Goal: Information Seeking & Learning: Learn about a topic

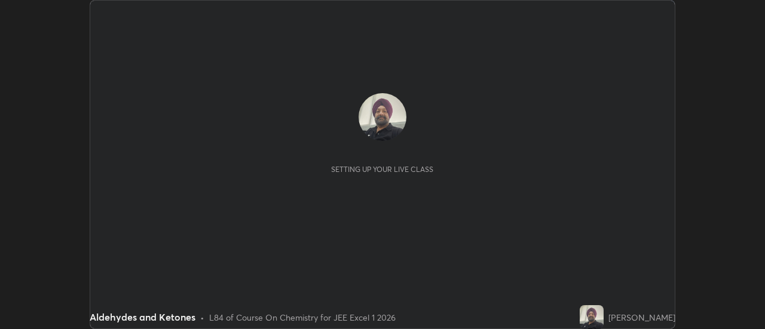
scroll to position [329, 764]
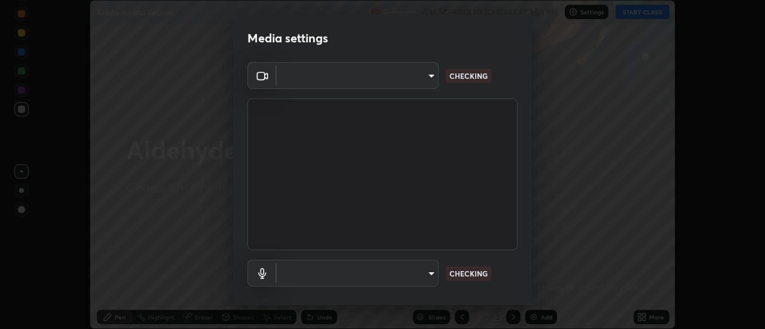
type input "7cd0ed95eba09456d19ed63346f1d3b03486074fee434c8a7858a8914b95879e"
type input "communications"
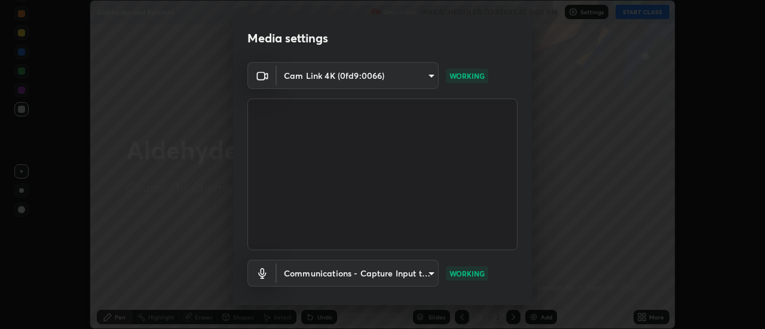
scroll to position [63, 0]
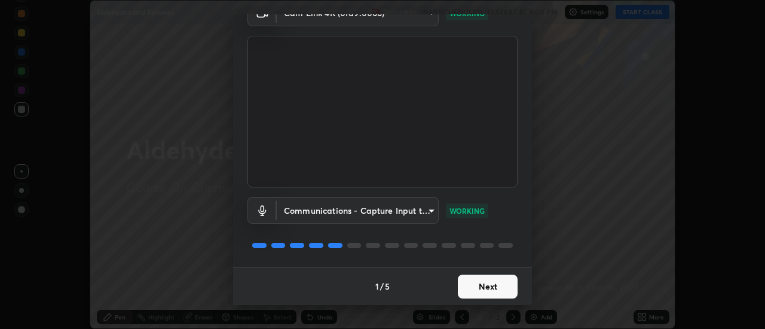
click at [484, 286] on button "Next" at bounding box center [488, 287] width 60 height 24
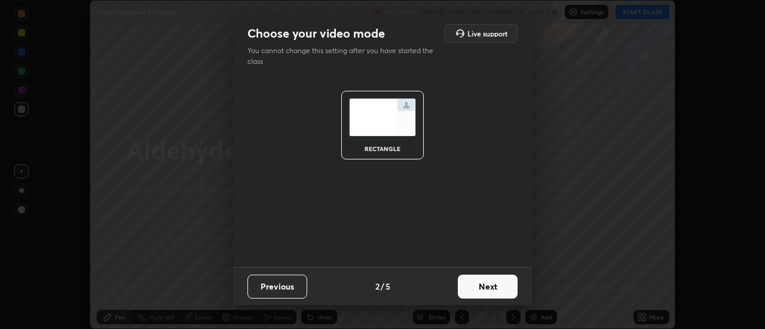
scroll to position [0, 0]
click at [483, 283] on button "Next" at bounding box center [488, 287] width 60 height 24
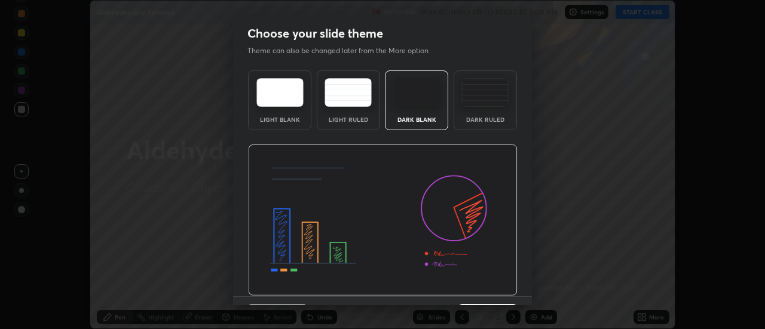
scroll to position [29, 0]
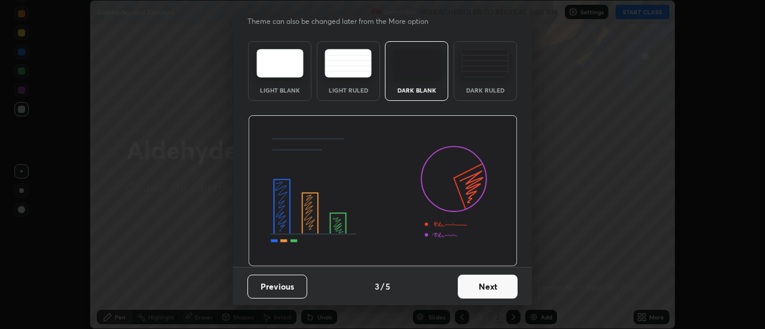
click at [475, 285] on button "Next" at bounding box center [488, 287] width 60 height 24
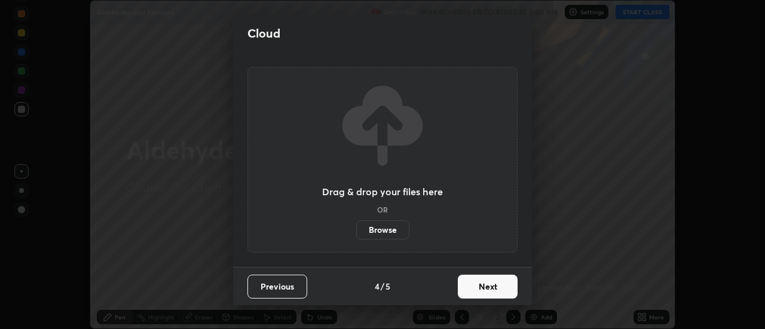
click at [481, 286] on button "Next" at bounding box center [488, 287] width 60 height 24
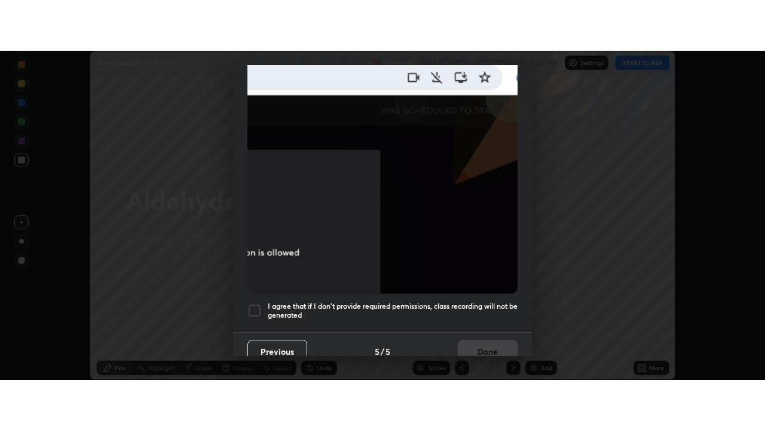
scroll to position [306, 0]
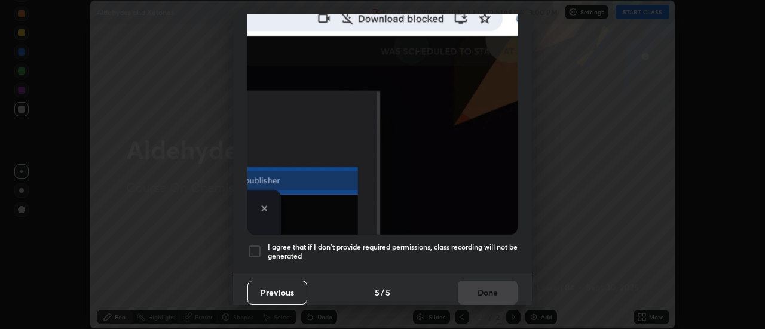
click at [259, 245] on div at bounding box center [254, 251] width 14 height 14
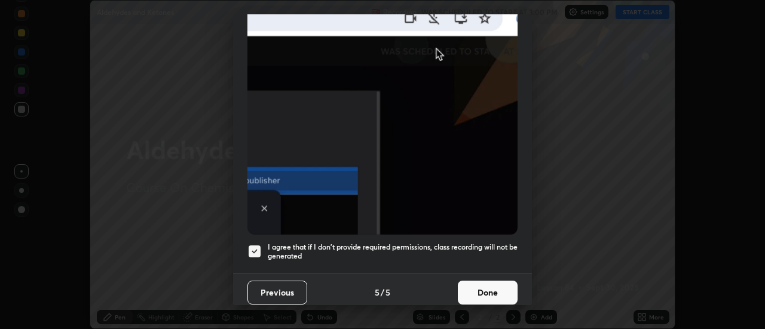
click at [487, 285] on button "Done" at bounding box center [488, 293] width 60 height 24
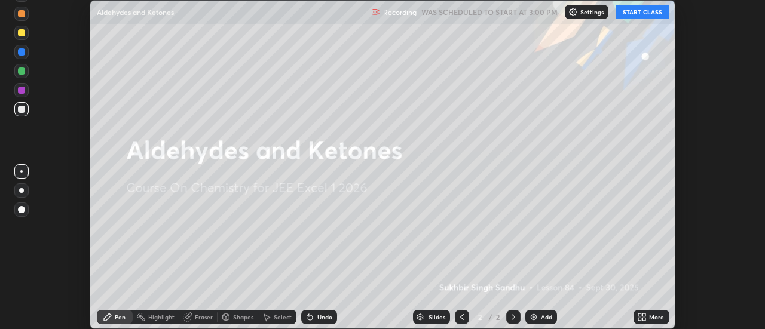
click at [542, 318] on div "Add" at bounding box center [546, 317] width 11 height 6
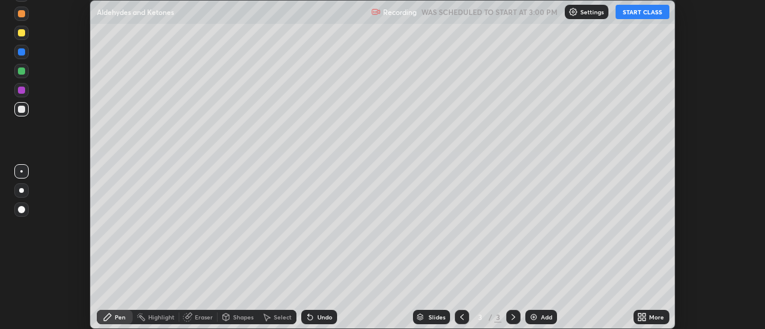
click at [641, 318] on icon at bounding box center [639, 319] width 3 height 3
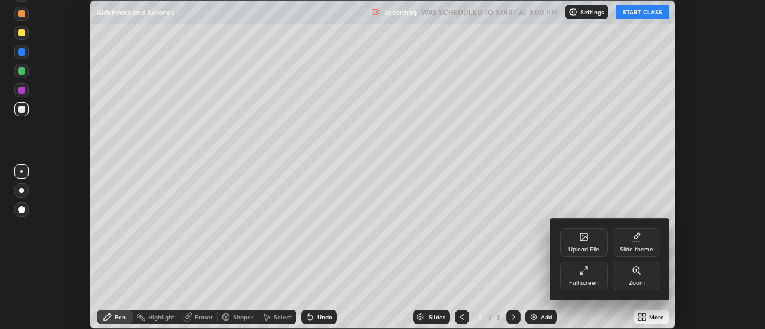
click at [598, 268] on div "Full screen" at bounding box center [584, 276] width 48 height 29
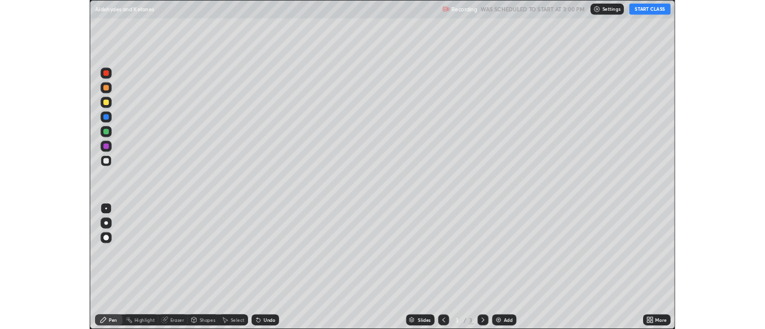
scroll to position [430, 765]
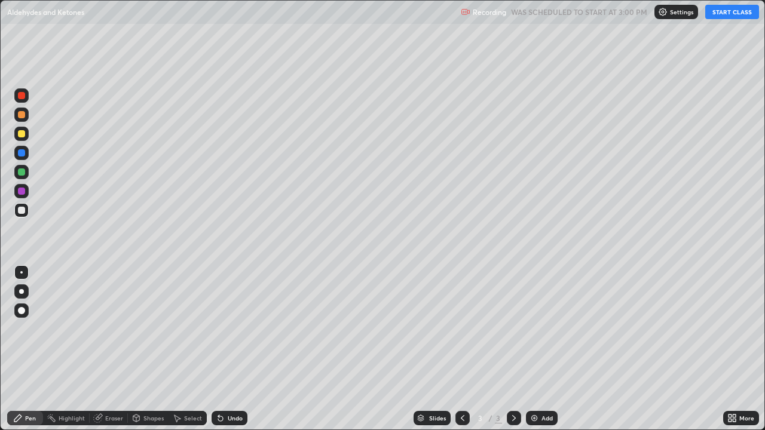
click at [726, 14] on button "START CLASS" at bounding box center [732, 12] width 54 height 14
click at [219, 329] on icon at bounding box center [220, 418] width 5 height 5
click at [223, 329] on icon at bounding box center [221, 418] width 10 height 10
click at [219, 329] on icon at bounding box center [220, 418] width 5 height 5
click at [532, 329] on img at bounding box center [534, 418] width 10 height 10
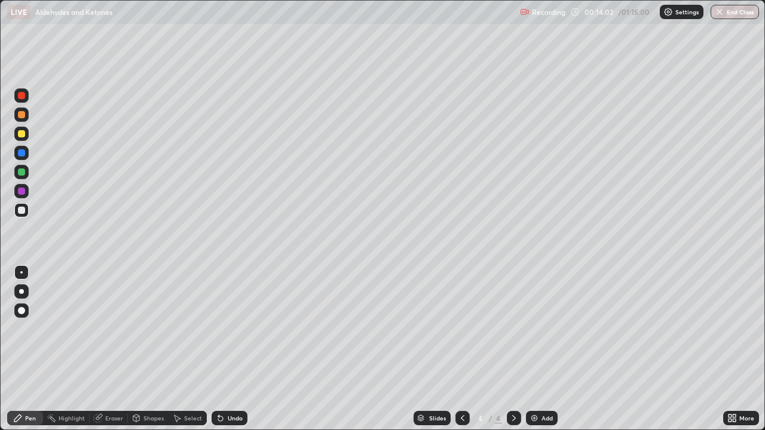
click at [536, 329] on img at bounding box center [534, 418] width 10 height 10
click at [220, 329] on icon at bounding box center [220, 418] width 5 height 5
click at [228, 329] on div "Undo" at bounding box center [235, 418] width 15 height 6
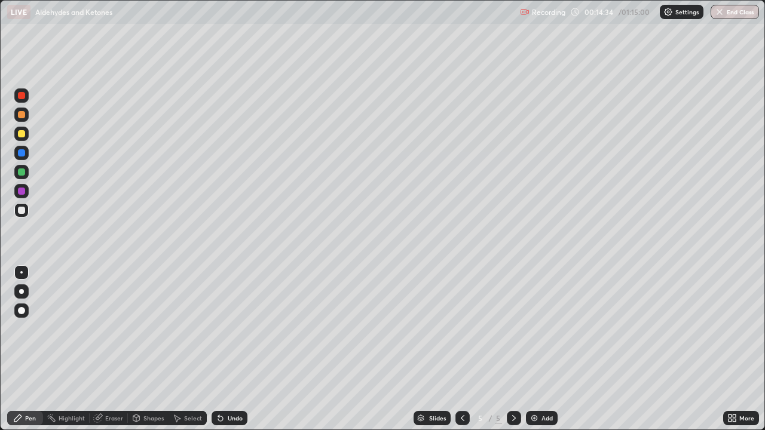
click at [234, 329] on div "Undo" at bounding box center [235, 418] width 15 height 6
click at [532, 329] on img at bounding box center [534, 418] width 10 height 10
click at [535, 329] on img at bounding box center [534, 418] width 10 height 10
click at [536, 329] on img at bounding box center [534, 418] width 10 height 10
click at [530, 329] on img at bounding box center [534, 418] width 10 height 10
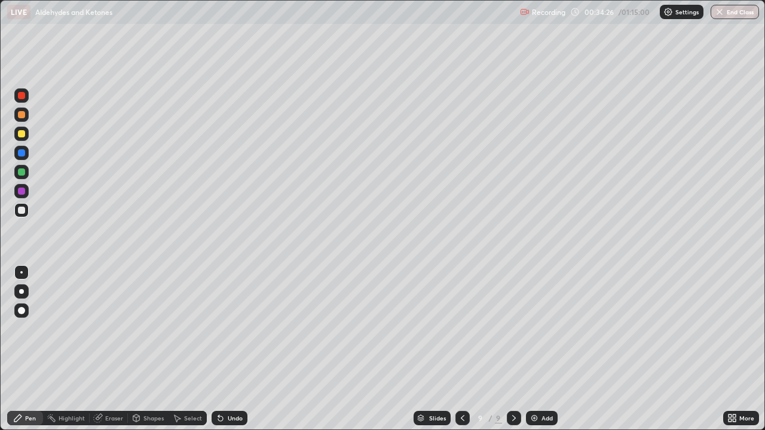
click at [537, 329] on img at bounding box center [534, 418] width 10 height 10
click at [459, 329] on icon at bounding box center [462, 418] width 10 height 10
click at [537, 329] on img at bounding box center [534, 418] width 10 height 10
click at [116, 329] on div "Eraser" at bounding box center [114, 418] width 18 height 6
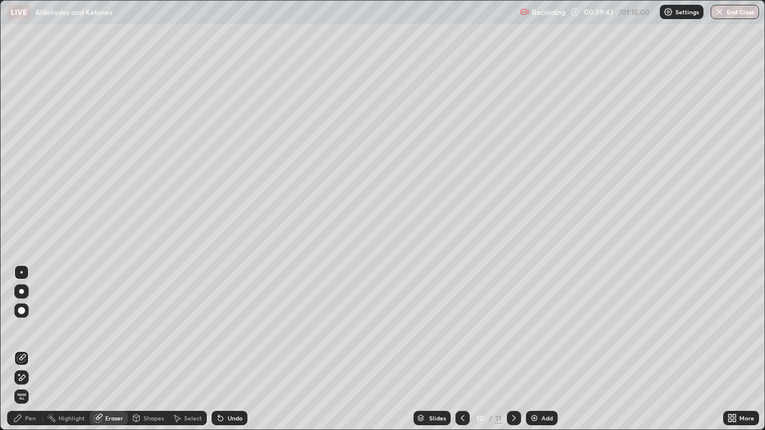
click at [34, 329] on div "Pen" at bounding box center [30, 418] width 11 height 6
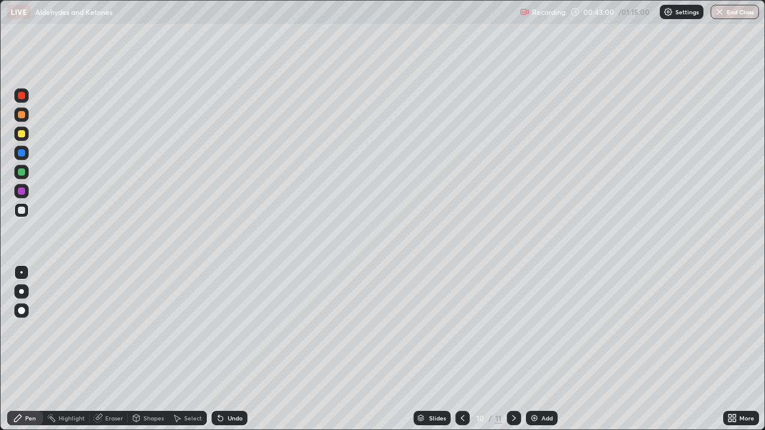
click at [532, 329] on img at bounding box center [534, 418] width 10 height 10
click at [539, 329] on div "Add" at bounding box center [542, 418] width 32 height 14
click at [225, 329] on div "Undo" at bounding box center [229, 418] width 36 height 14
click at [228, 329] on div "Undo" at bounding box center [235, 418] width 15 height 6
click at [228, 329] on div "Undo" at bounding box center [229, 418] width 36 height 14
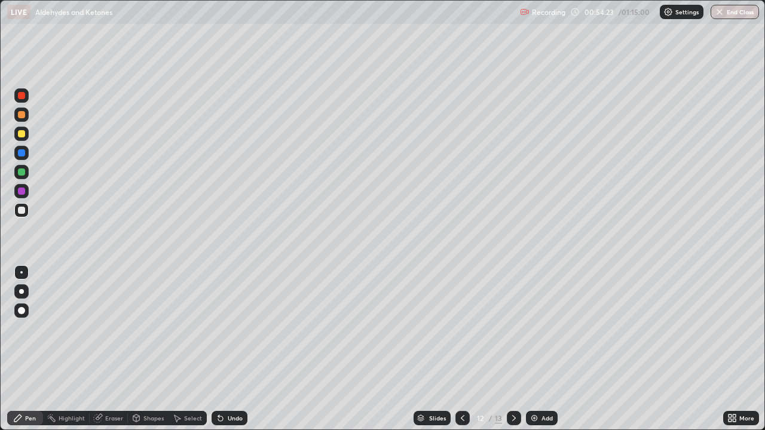
click at [541, 329] on div "Add" at bounding box center [546, 418] width 11 height 6
click at [230, 329] on div "Undo" at bounding box center [235, 418] width 15 height 6
click at [532, 329] on img at bounding box center [534, 418] width 10 height 10
click at [231, 329] on div "Undo" at bounding box center [235, 418] width 15 height 6
click at [532, 329] on img at bounding box center [534, 418] width 10 height 10
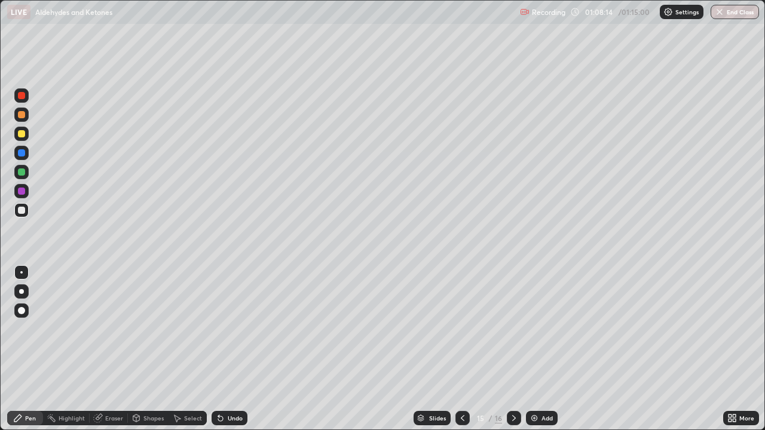
click at [110, 329] on div "Eraser" at bounding box center [114, 418] width 18 height 6
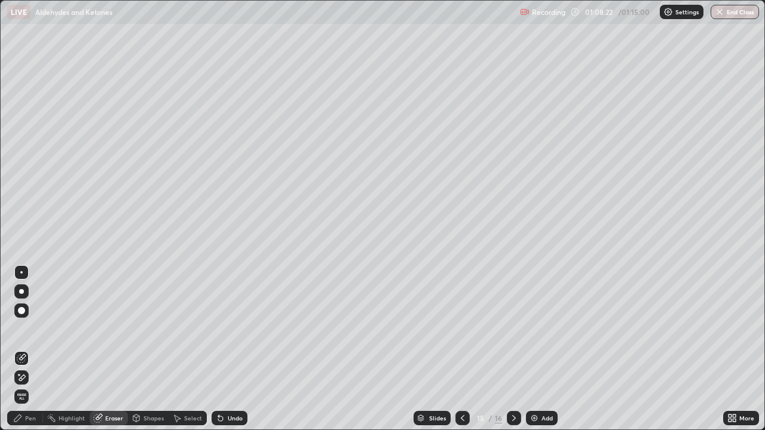
click at [26, 329] on div "Pen" at bounding box center [30, 418] width 11 height 6
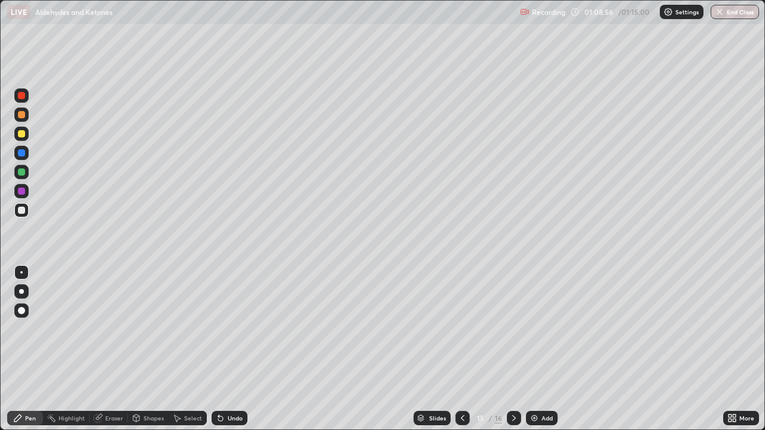
click at [20, 136] on div at bounding box center [21, 133] width 7 height 7
click at [228, 329] on div "Undo" at bounding box center [235, 418] width 15 height 6
click at [22, 210] on div at bounding box center [21, 210] width 7 height 7
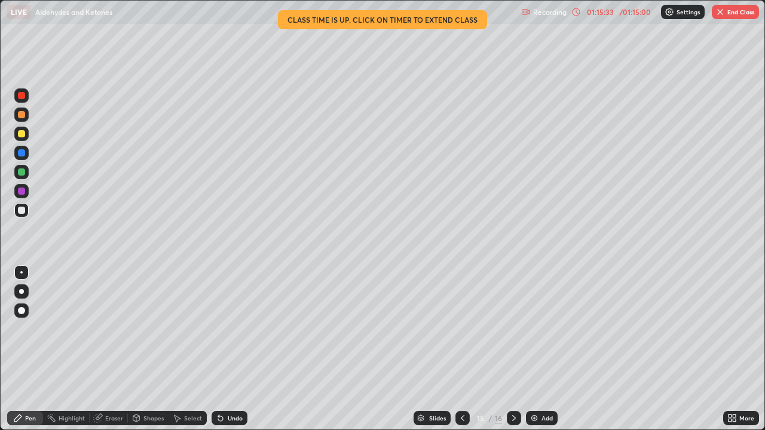
click at [717, 13] on img "button" at bounding box center [720, 12] width 10 height 10
click at [716, 16] on img "button" at bounding box center [720, 12] width 10 height 10
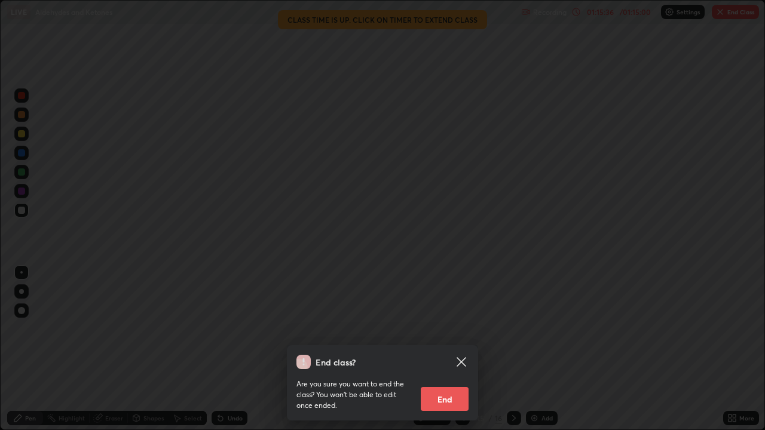
click at [450, 329] on button "End" at bounding box center [445, 399] width 48 height 24
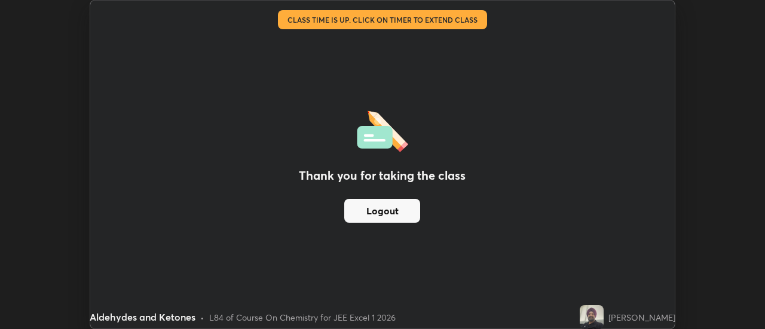
scroll to position [59406, 58970]
